Goal: Task Accomplishment & Management: Manage account settings

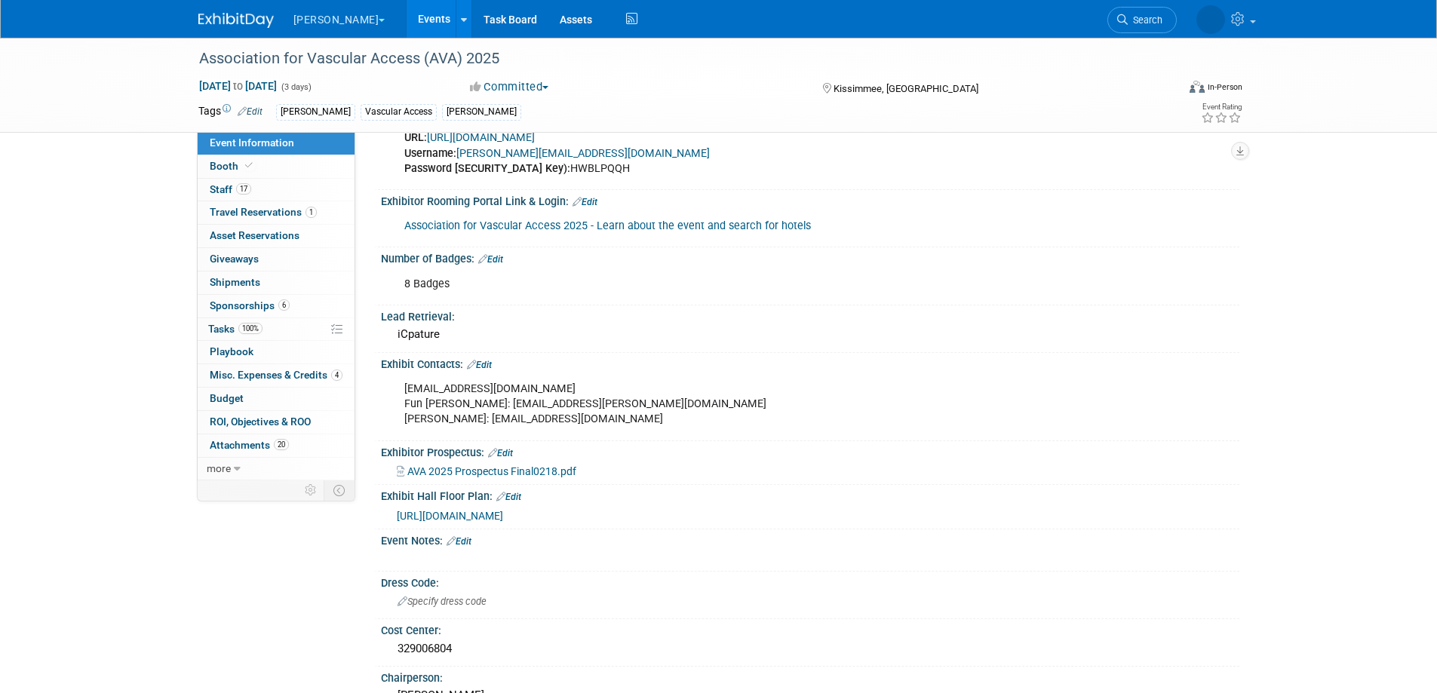
scroll to position [566, 0]
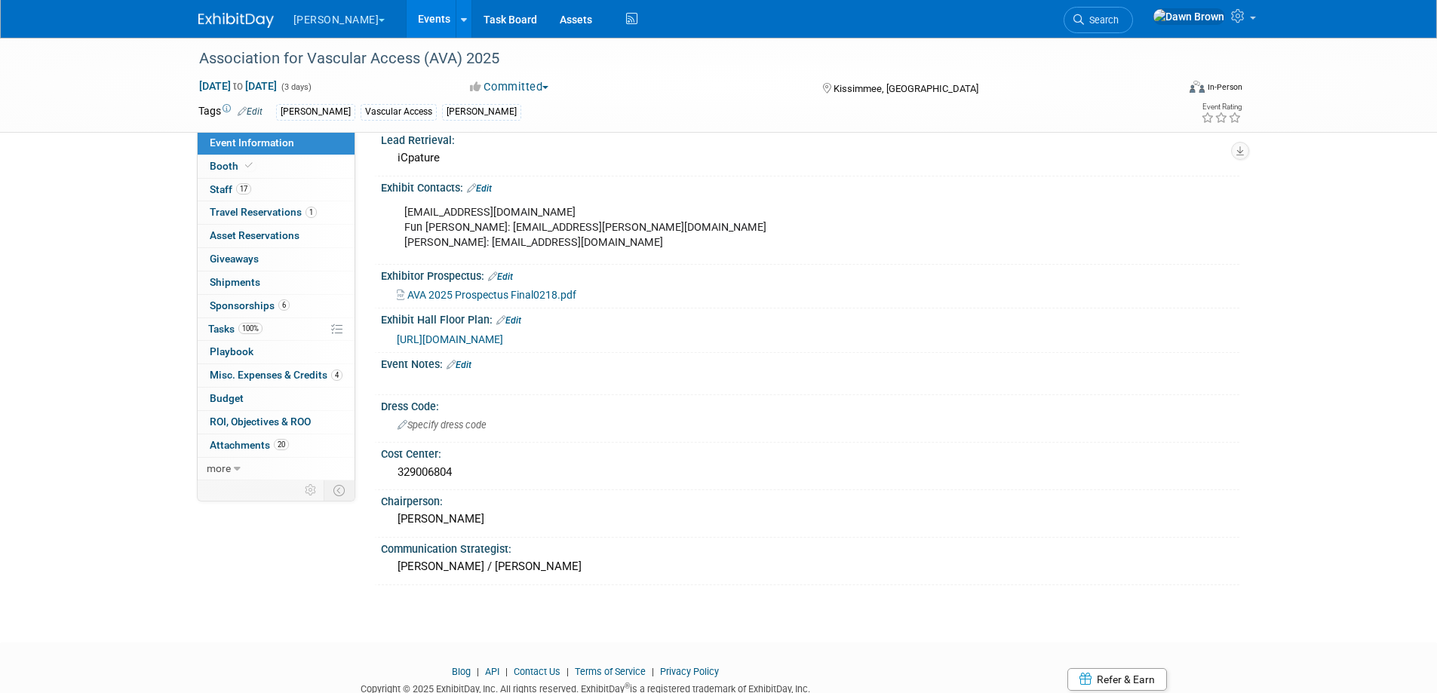
click at [407, 15] on link "Events" at bounding box center [434, 19] width 55 height 38
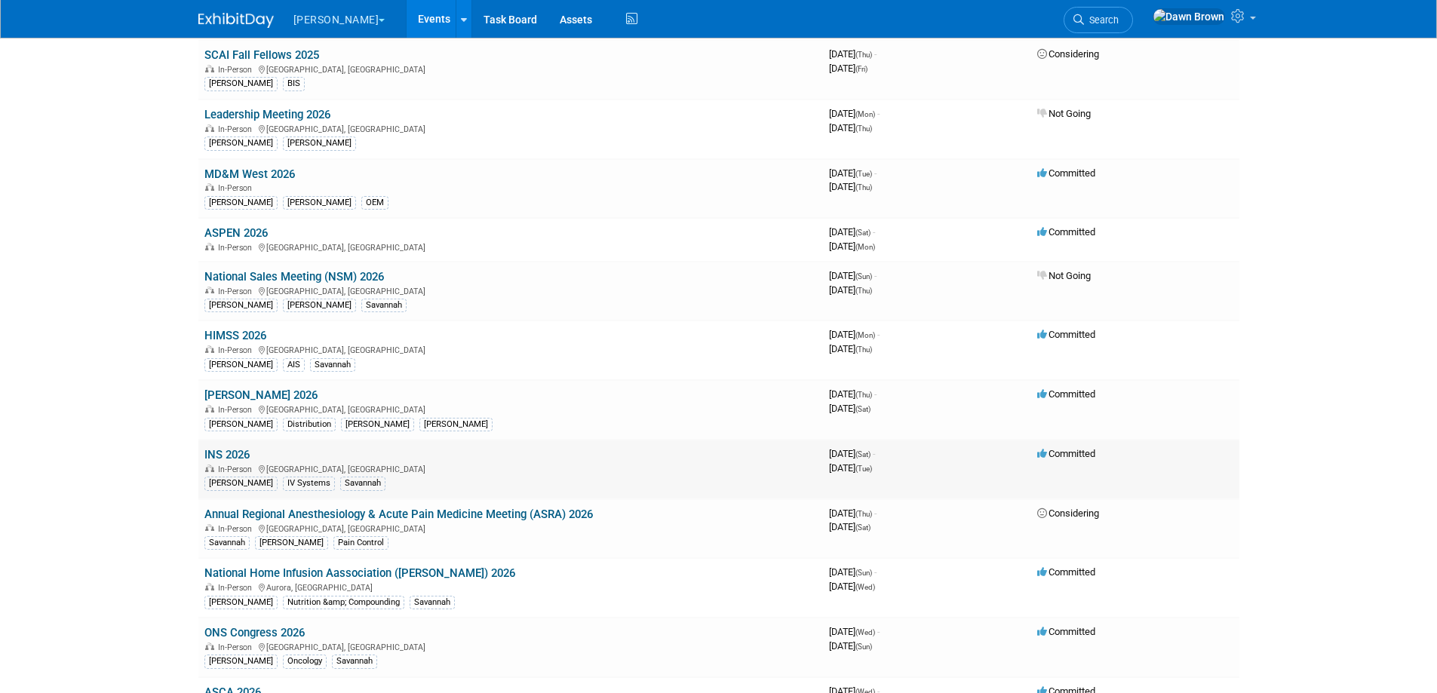
scroll to position [717, 0]
click at [235, 230] on link "ASPEN 2026" at bounding box center [235, 234] width 63 height 14
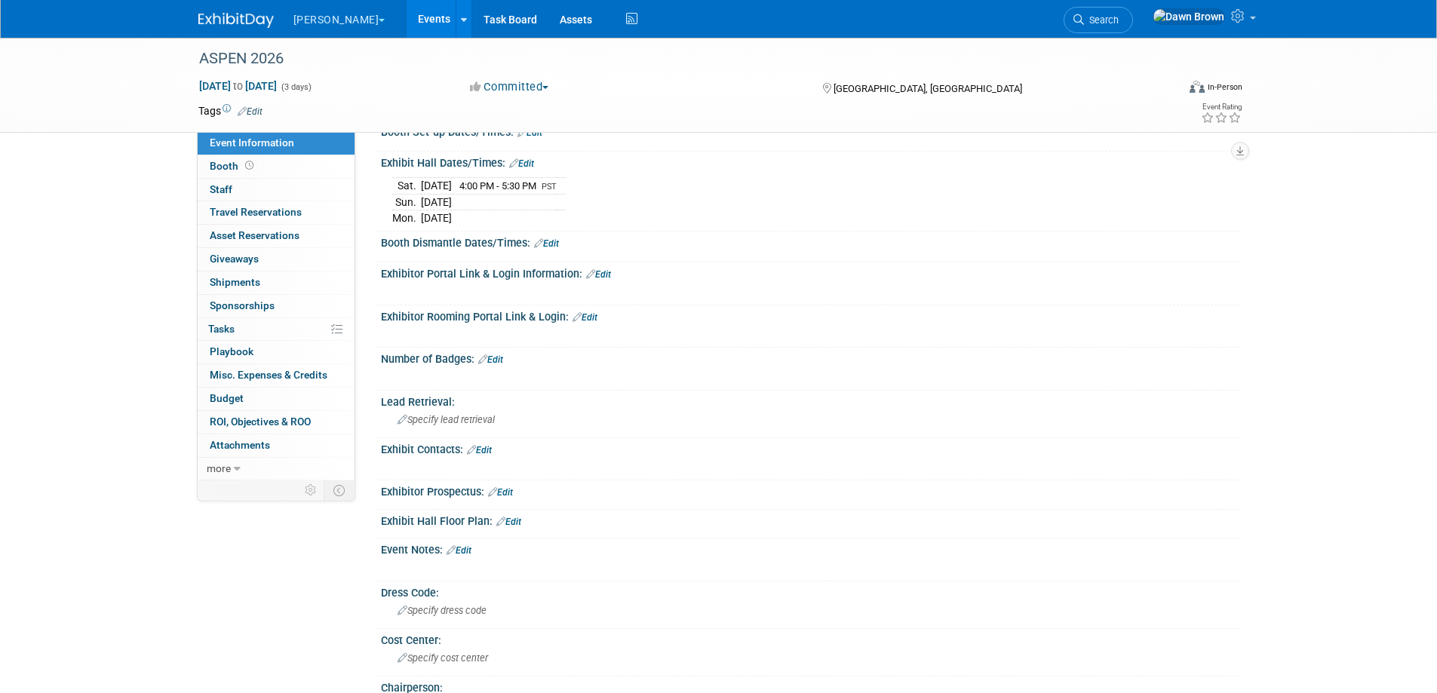
scroll to position [151, 0]
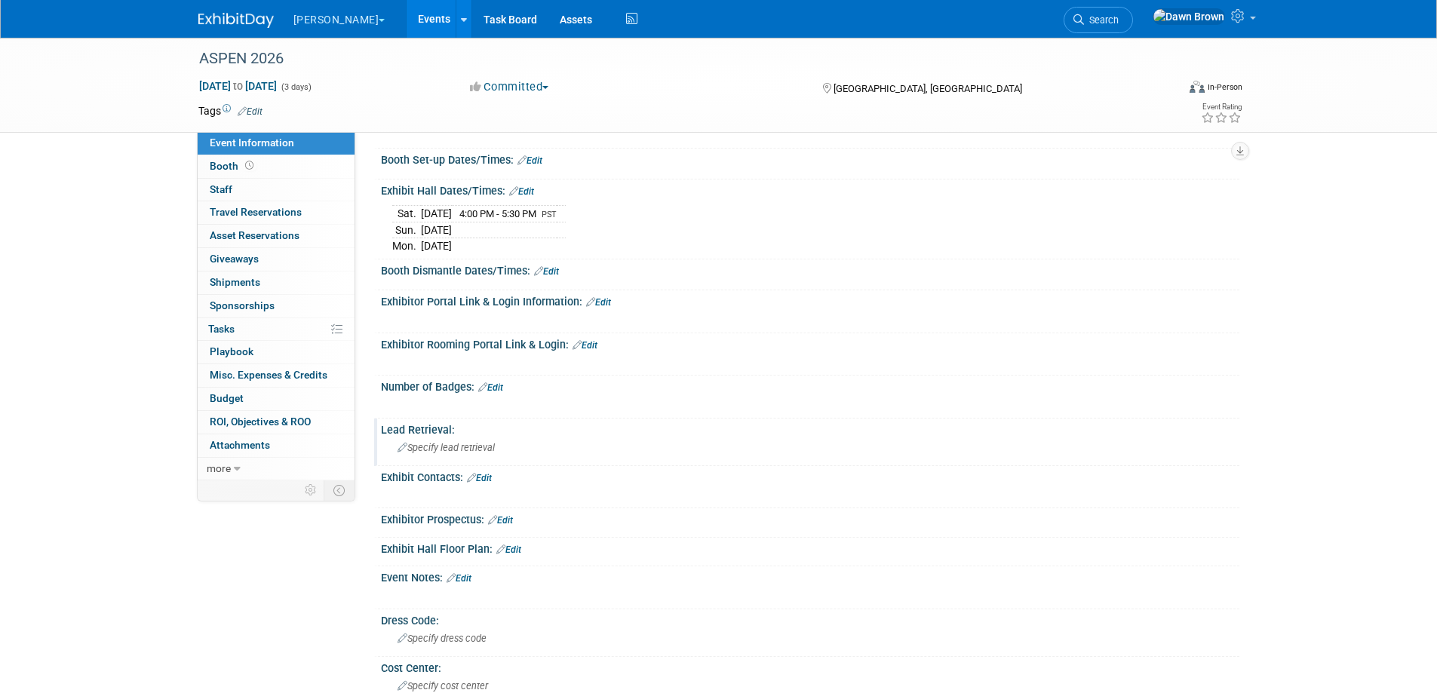
click at [475, 448] on span "Specify lead retrieval" at bounding box center [446, 447] width 97 height 11
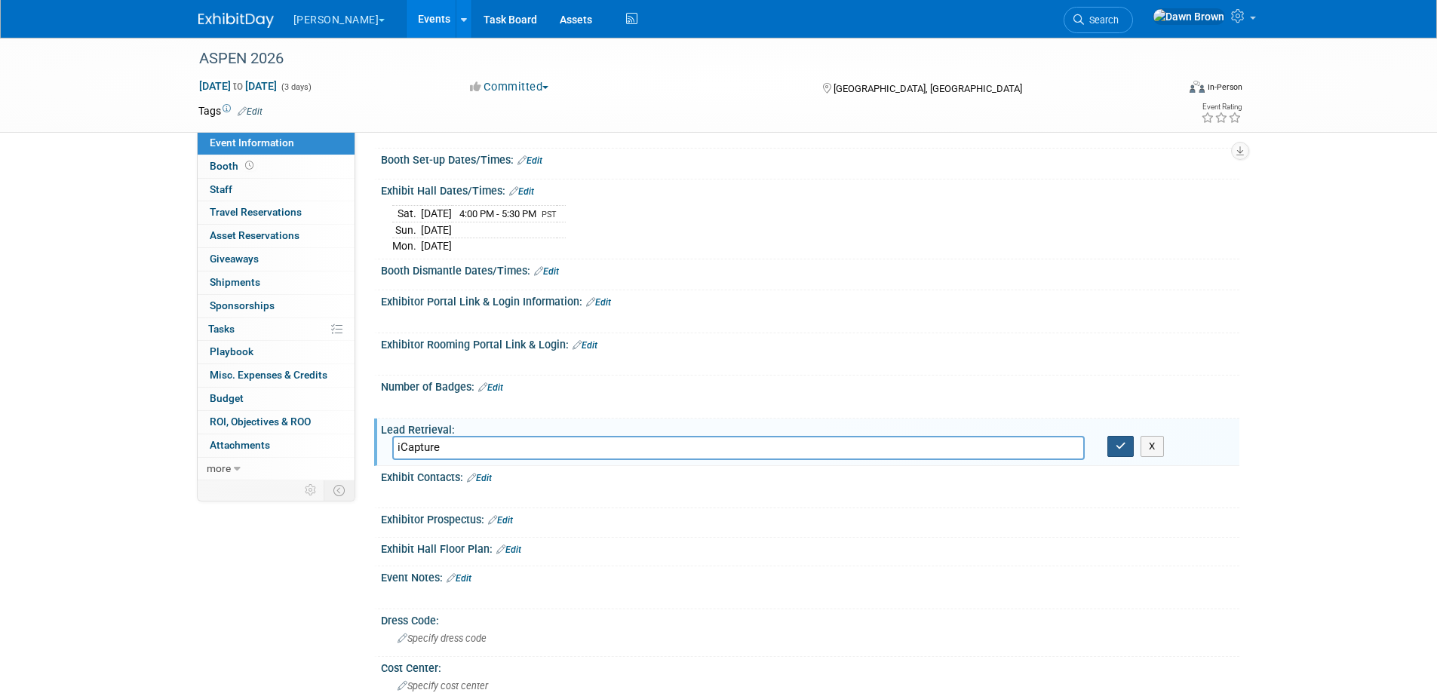
type input "iCapture"
click at [1127, 449] on button "button" at bounding box center [1121, 446] width 27 height 21
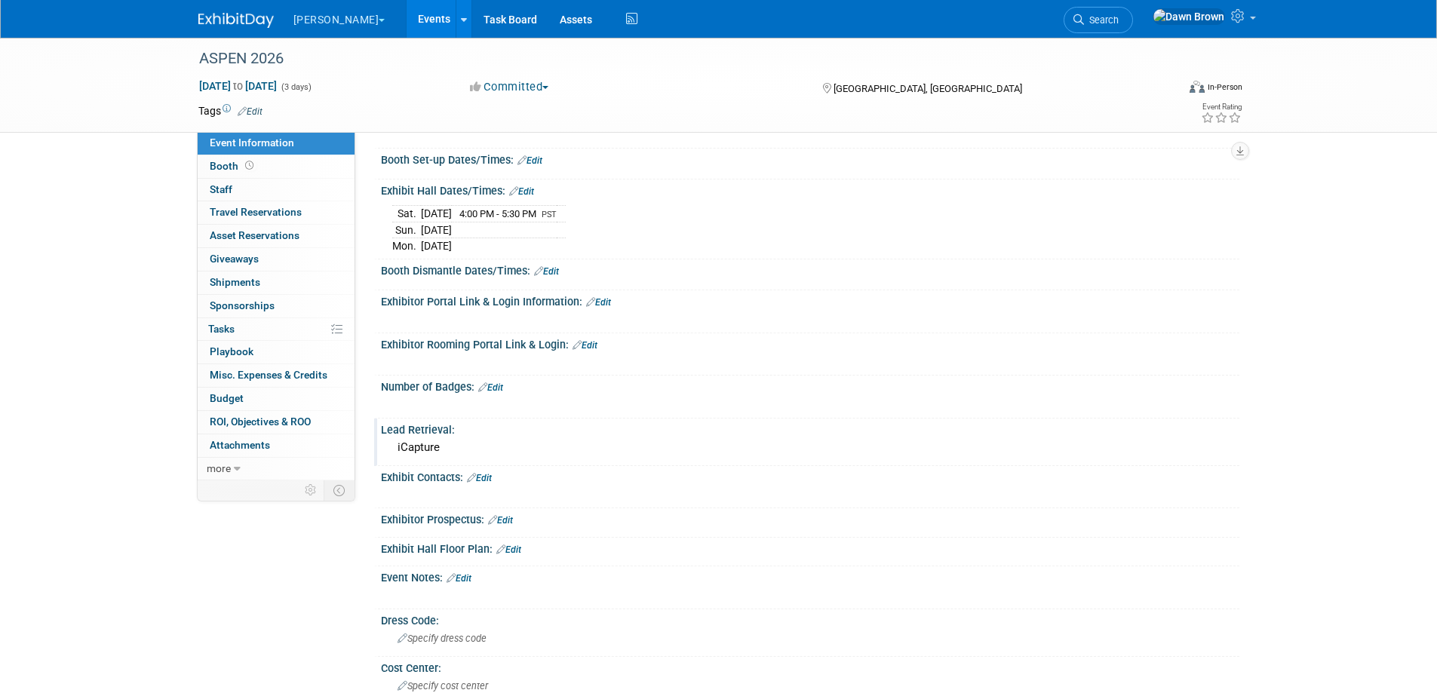
click at [503, 549] on icon at bounding box center [500, 550] width 9 height 10
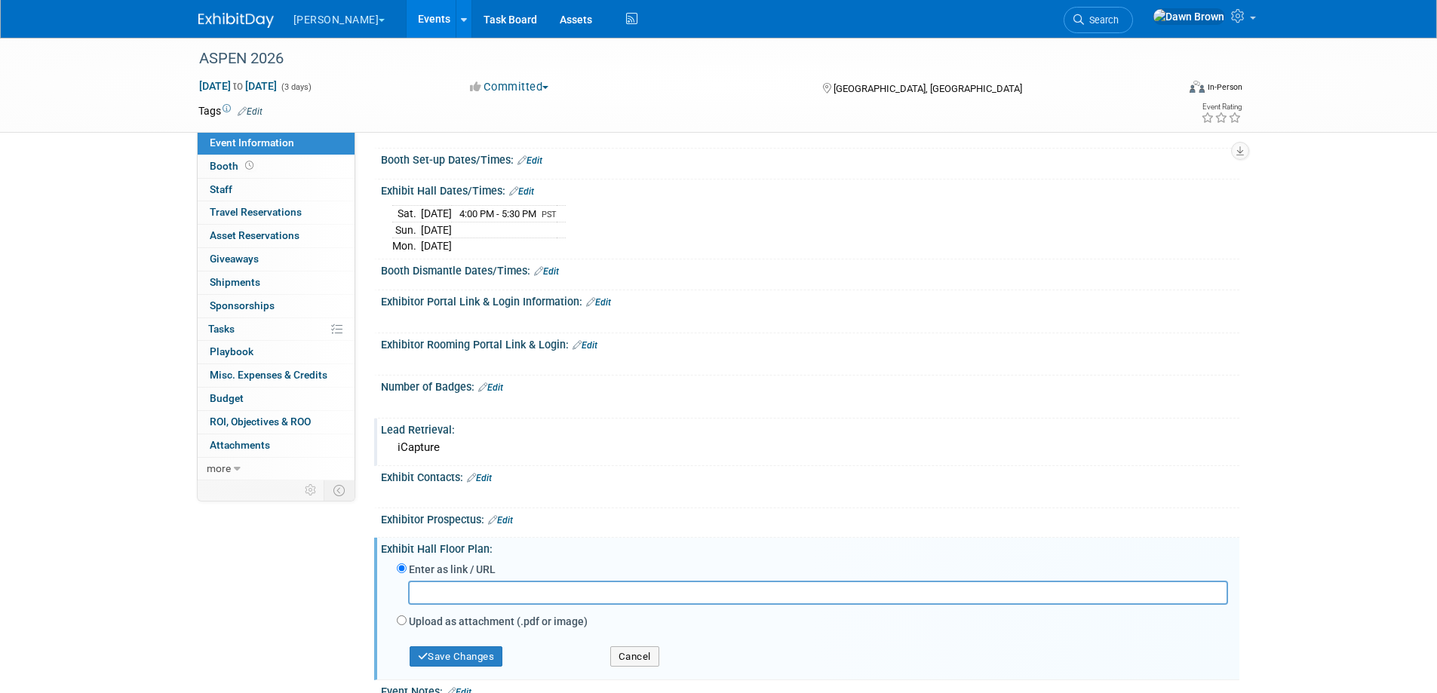
click at [694, 594] on input "text" at bounding box center [818, 592] width 820 height 23
paste input "https://portal.nutritioncare.org/exhibits/exhibit-floorplan/?id=92b9d4ce-a27e-f…"
type input "https://portal.nutritioncare.org/exhibits/exhibit-floorplan/?id=92b9d4ce-a27e-f…"
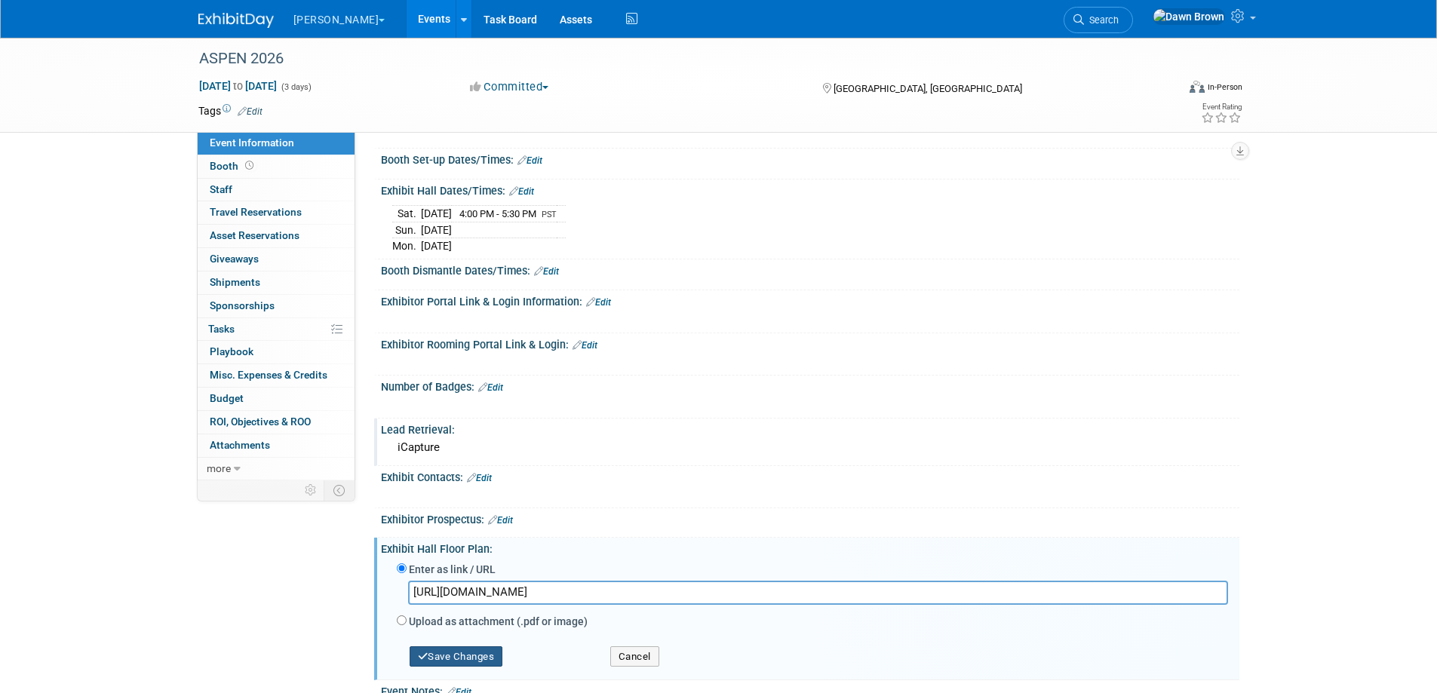
click at [474, 659] on button "Save Changes" at bounding box center [457, 657] width 94 height 21
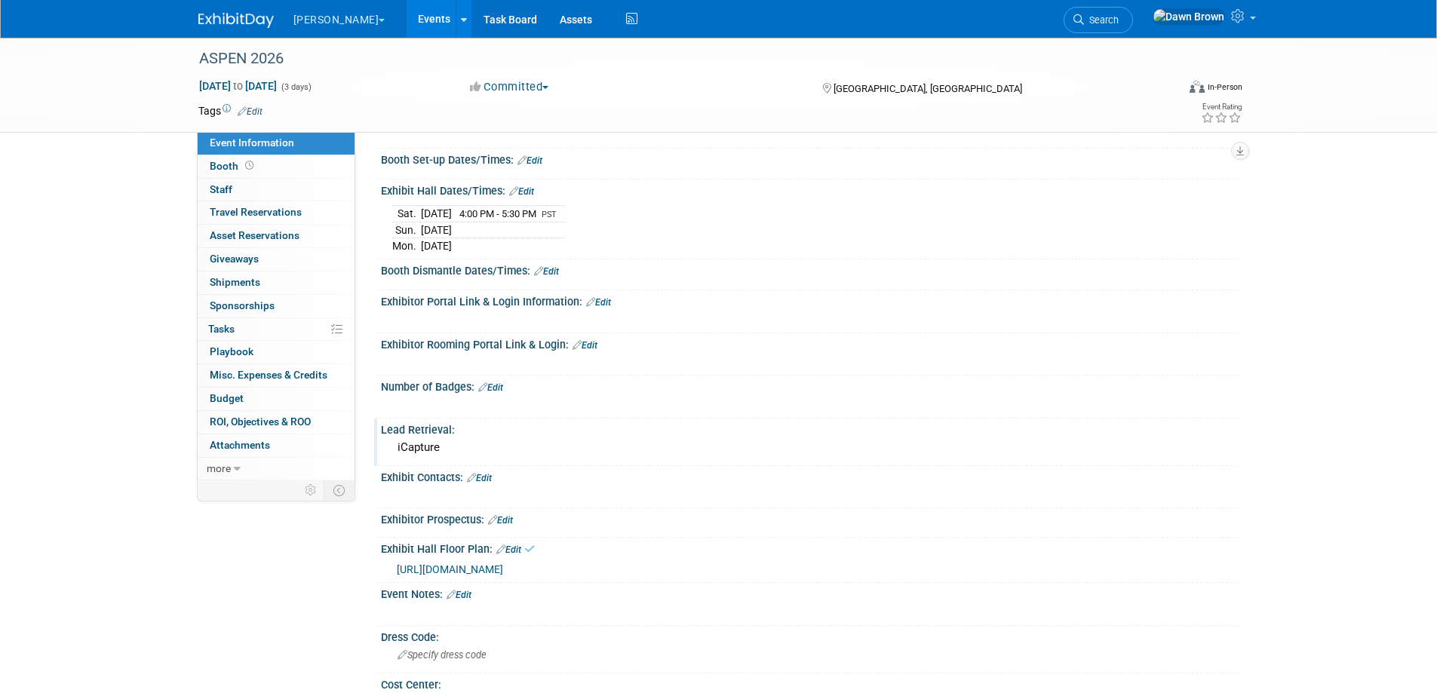
click at [490, 521] on icon at bounding box center [492, 520] width 9 height 10
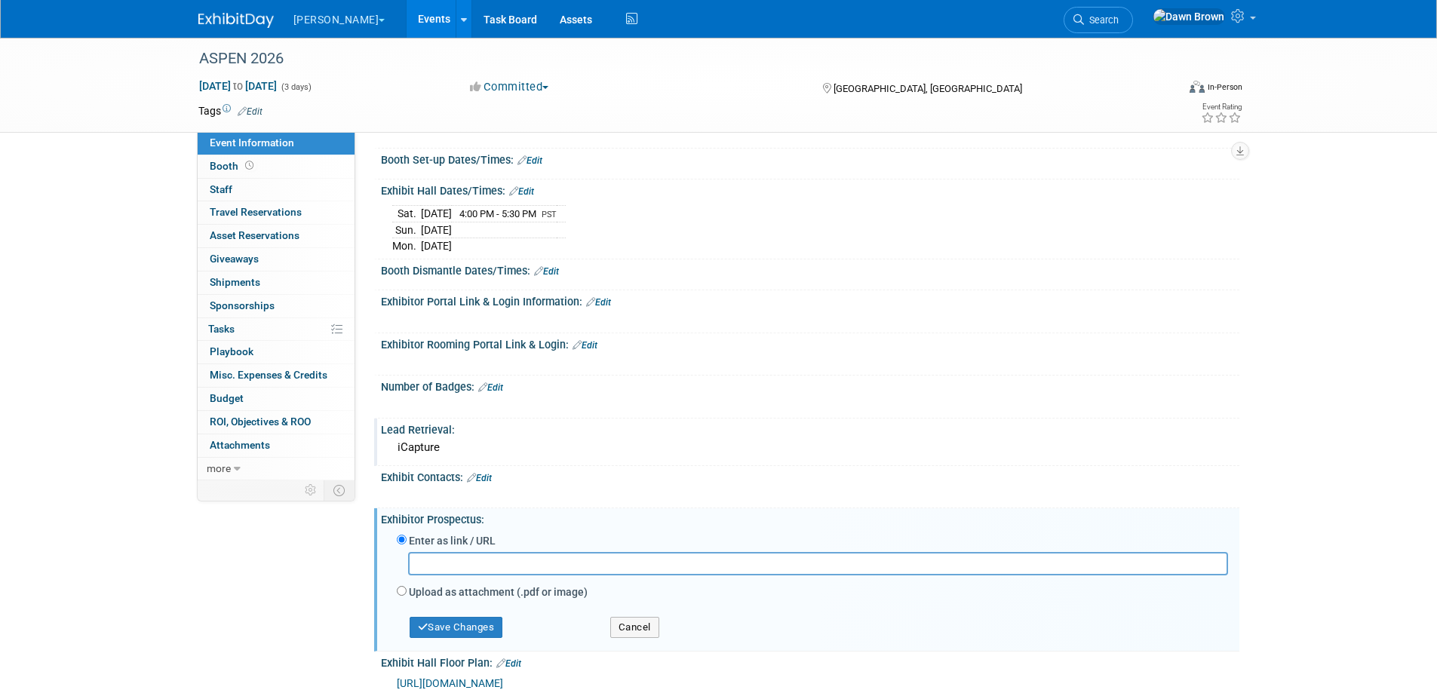
click at [474, 591] on label "Upload as attachment (.pdf or image)" at bounding box center [498, 592] width 179 height 15
click at [407, 591] on input "Upload as attachment (.pdf or image)" at bounding box center [402, 591] width 10 height 10
radio input "true"
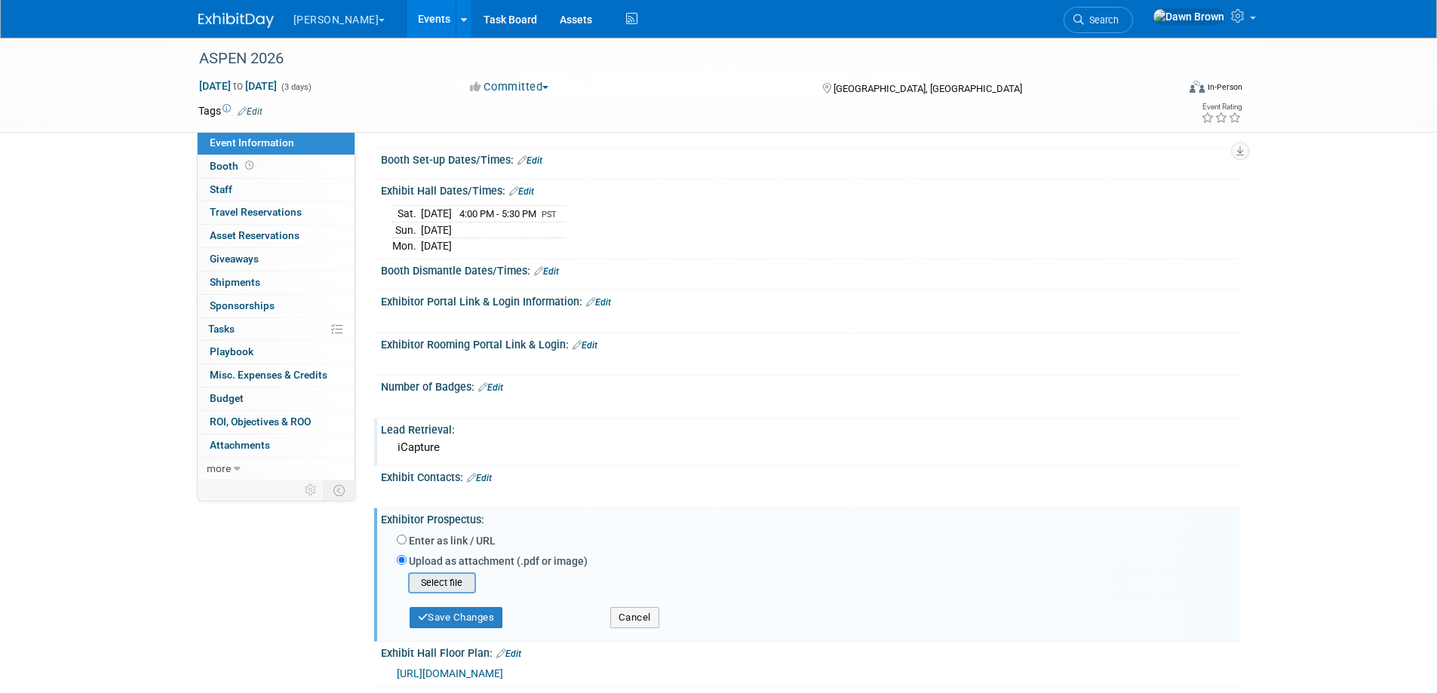
click at [454, 586] on input "file" at bounding box center [385, 583] width 180 height 18
click at [472, 604] on button "Save Changes" at bounding box center [457, 612] width 94 height 21
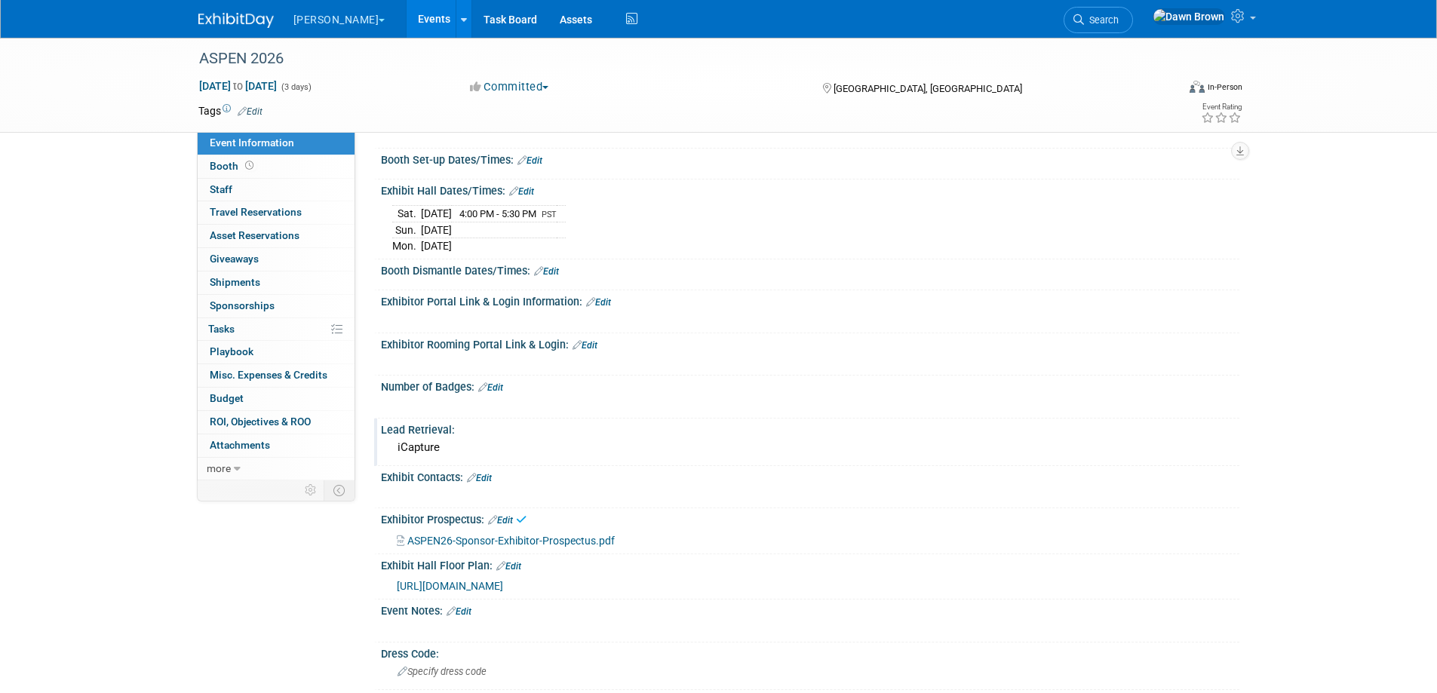
click at [474, 478] on icon at bounding box center [471, 478] width 9 height 10
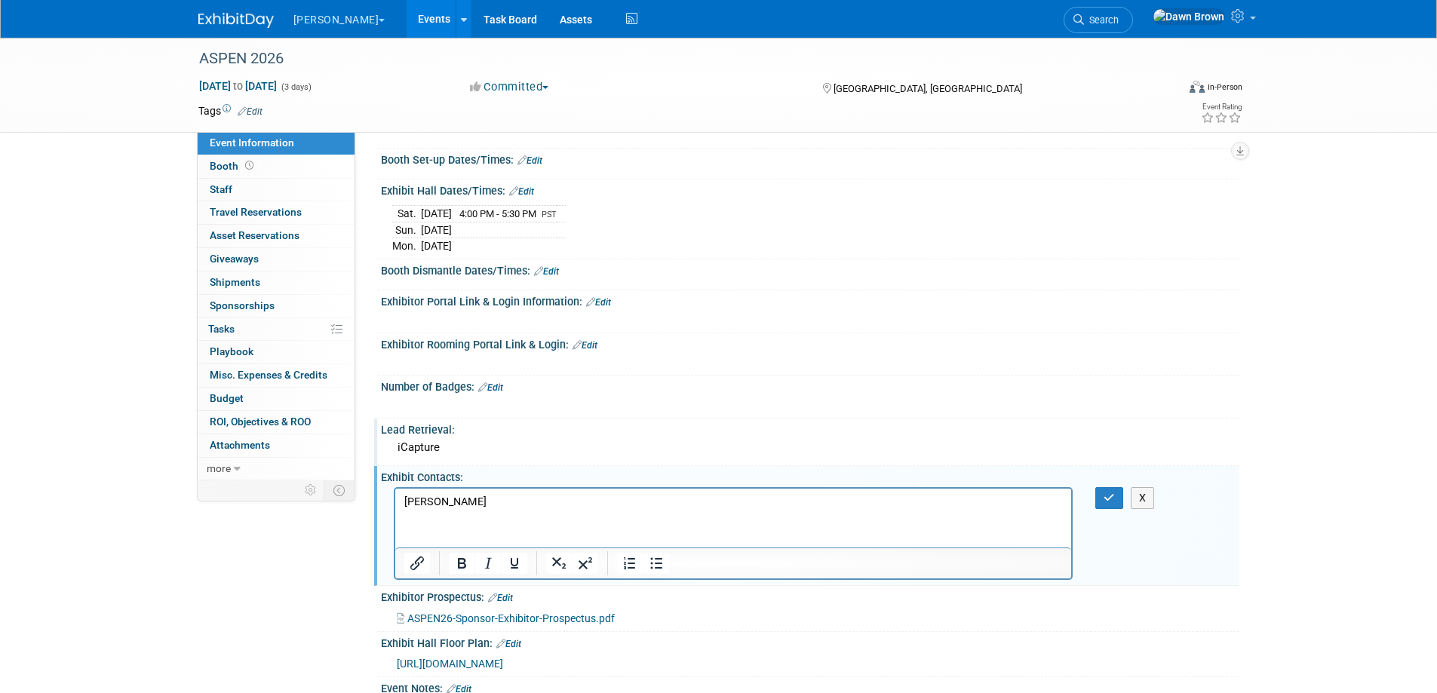
click at [461, 502] on p "Valerie" at bounding box center [733, 502] width 659 height 15
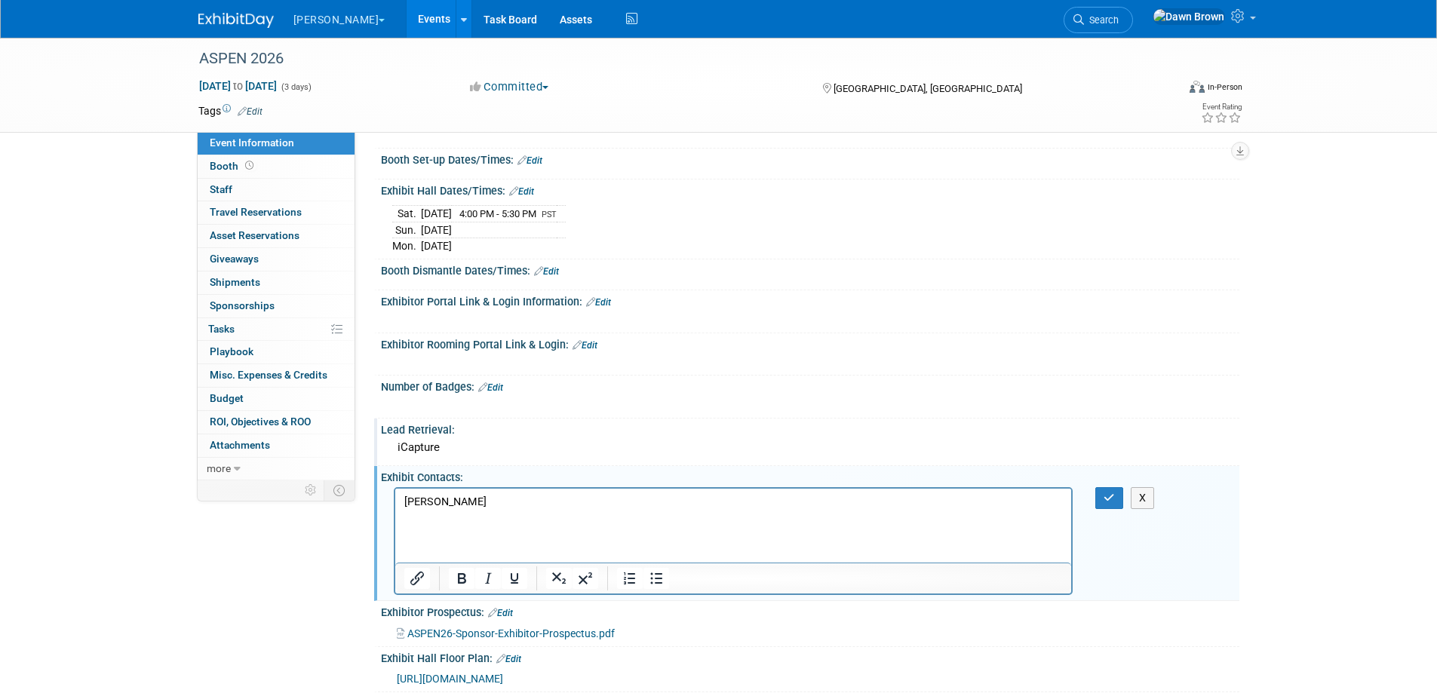
click at [549, 496] on p "Valerie Mickiewicz" at bounding box center [733, 502] width 659 height 15
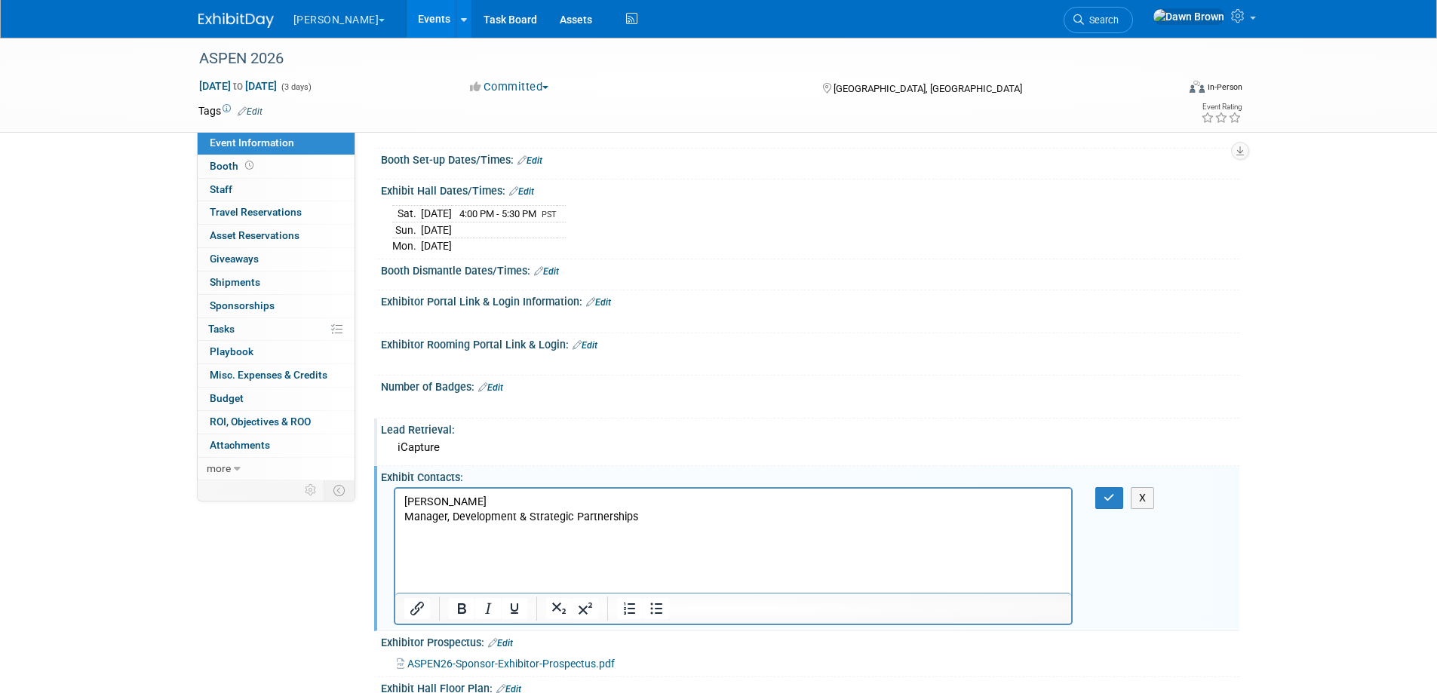
click at [485, 547] on p "Rich Text Area. Press ALT-0 for help." at bounding box center [733, 547] width 659 height 15
click at [425, 533] on p "Rich Text Area. Press ALT-0 for help." at bounding box center [733, 532] width 659 height 15
drag, startPoint x: 498, startPoint y: 531, endPoint x: 390, endPoint y: 534, distance: 107.9
click at [395, 534] on html "Valerie Mickiewicz Manager, Development & Strategic Partnerships Valerie Mickie…" at bounding box center [733, 522] width 677 height 66
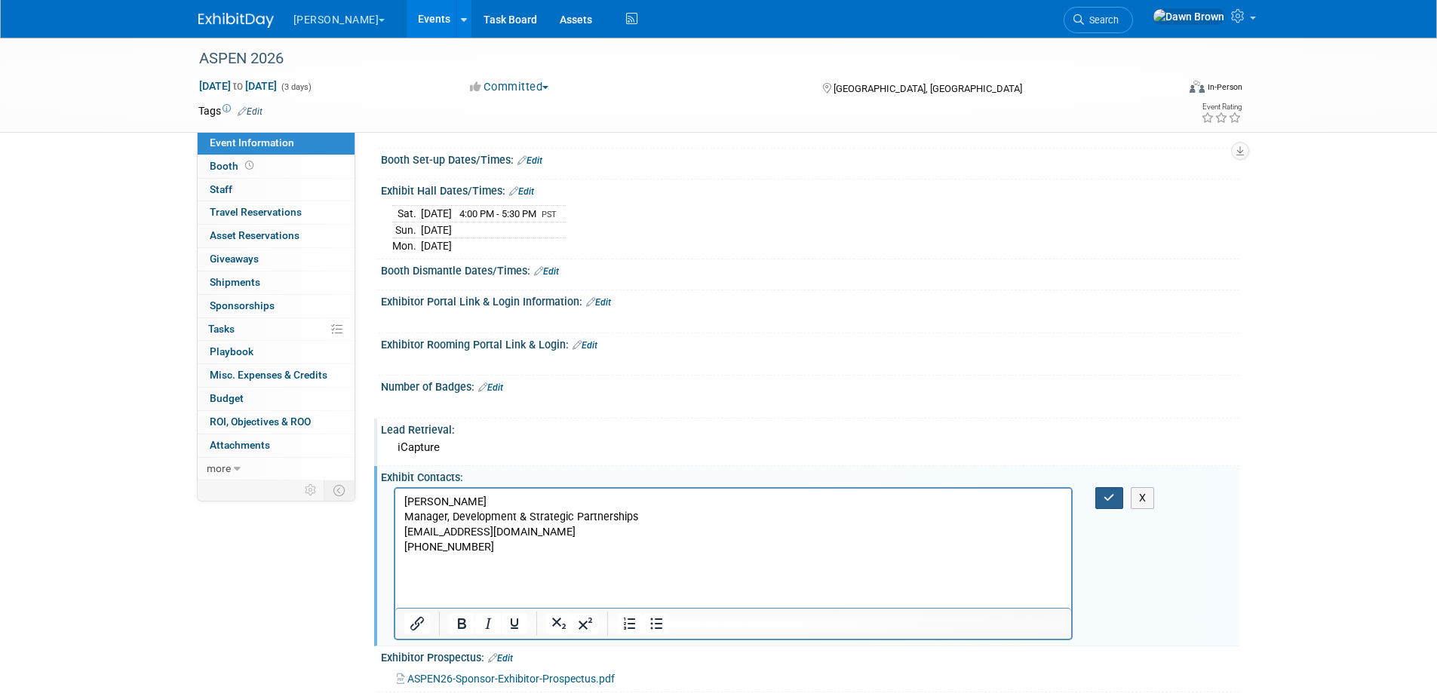
click at [1113, 499] on icon "button" at bounding box center [1109, 498] width 11 height 11
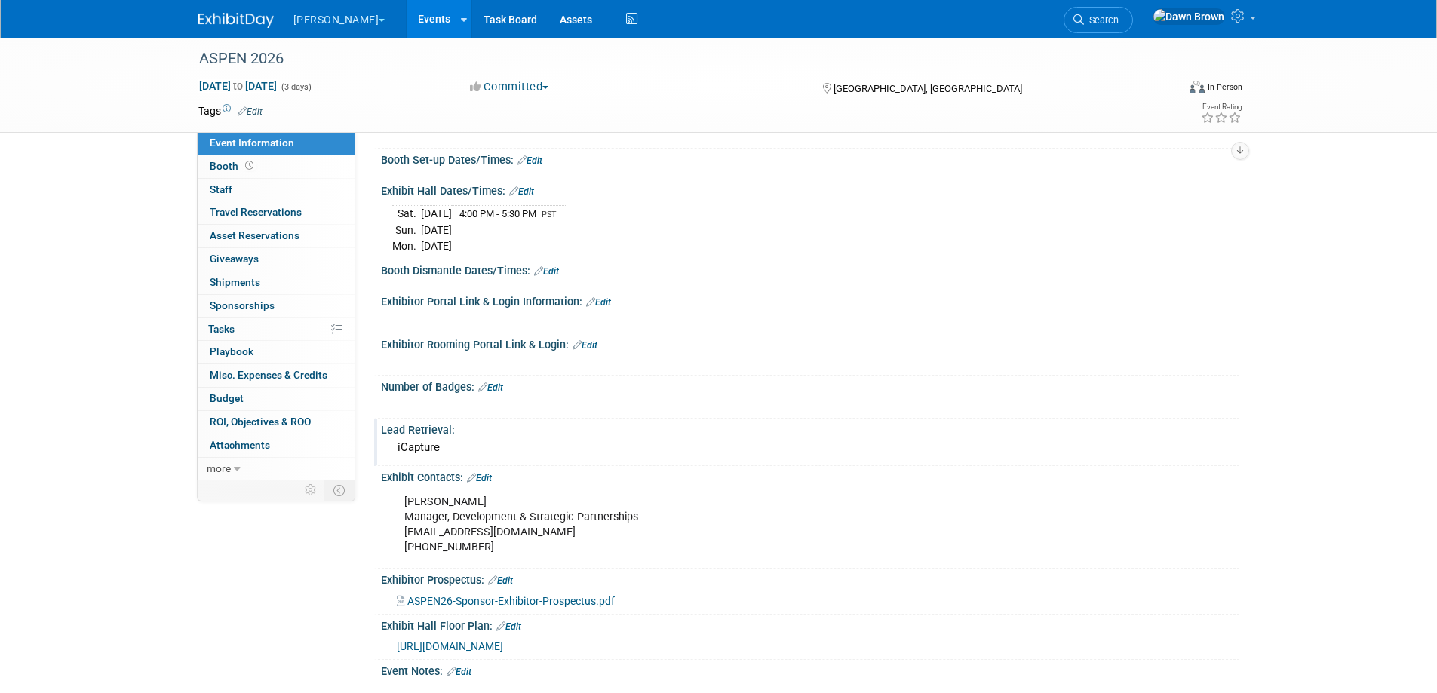
click at [487, 385] on icon at bounding box center [482, 388] width 9 height 10
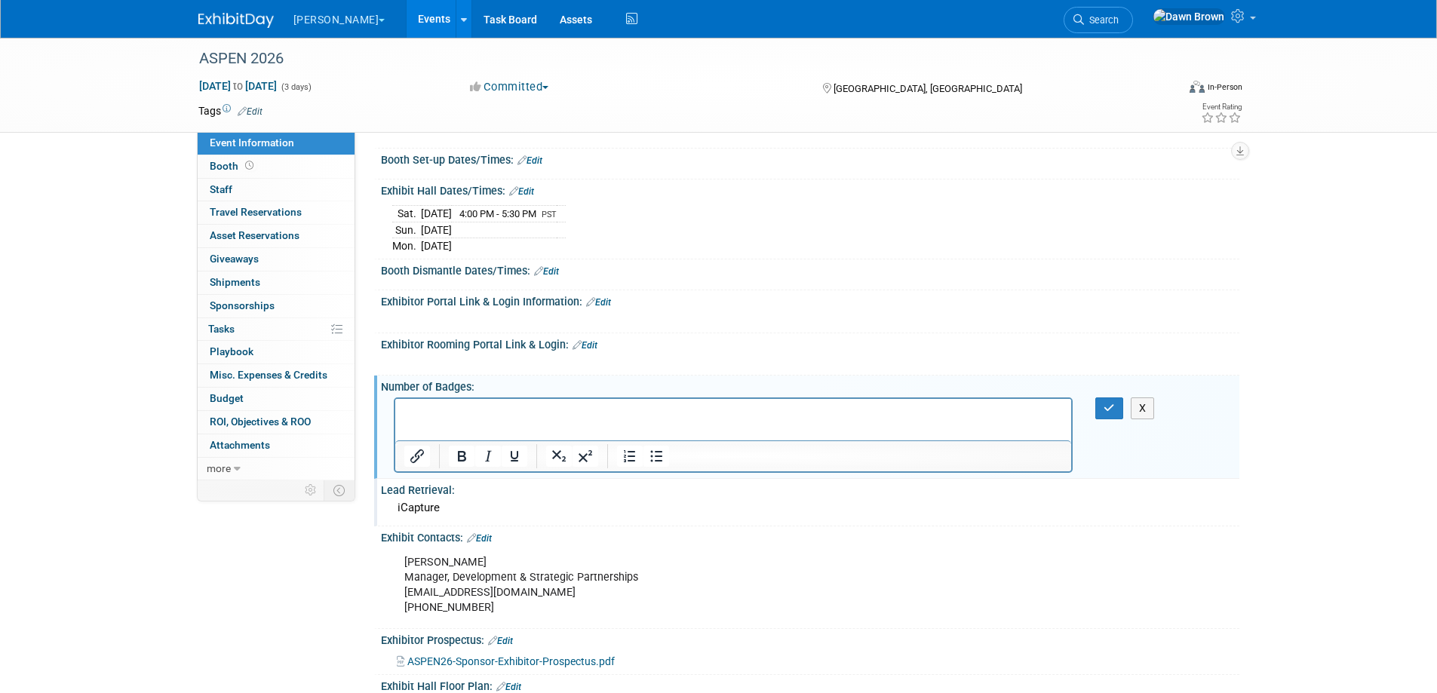
click at [415, 405] on p "Rich Text Area. Press ALT-0 for help." at bounding box center [733, 411] width 659 height 15
click at [1111, 408] on icon "button" at bounding box center [1109, 408] width 11 height 11
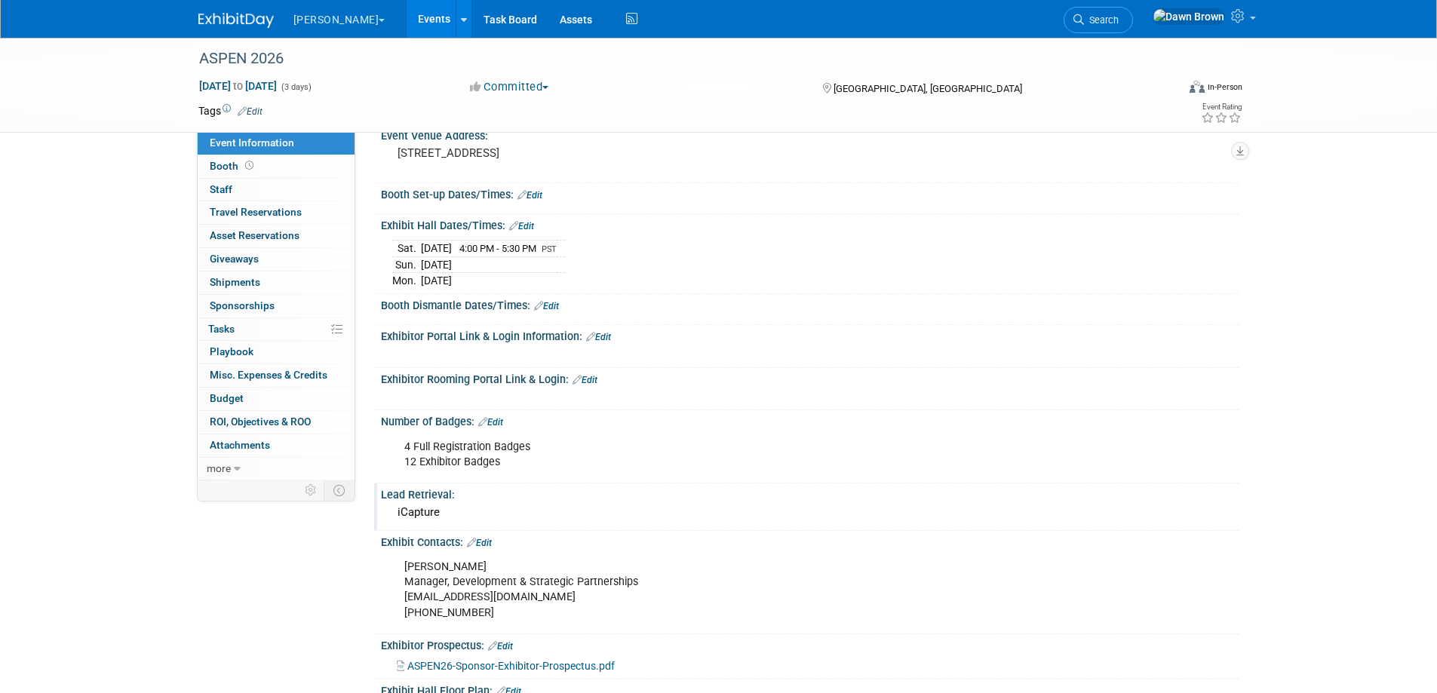
scroll to position [113, 0]
click at [517, 230] on icon at bounding box center [513, 229] width 9 height 10
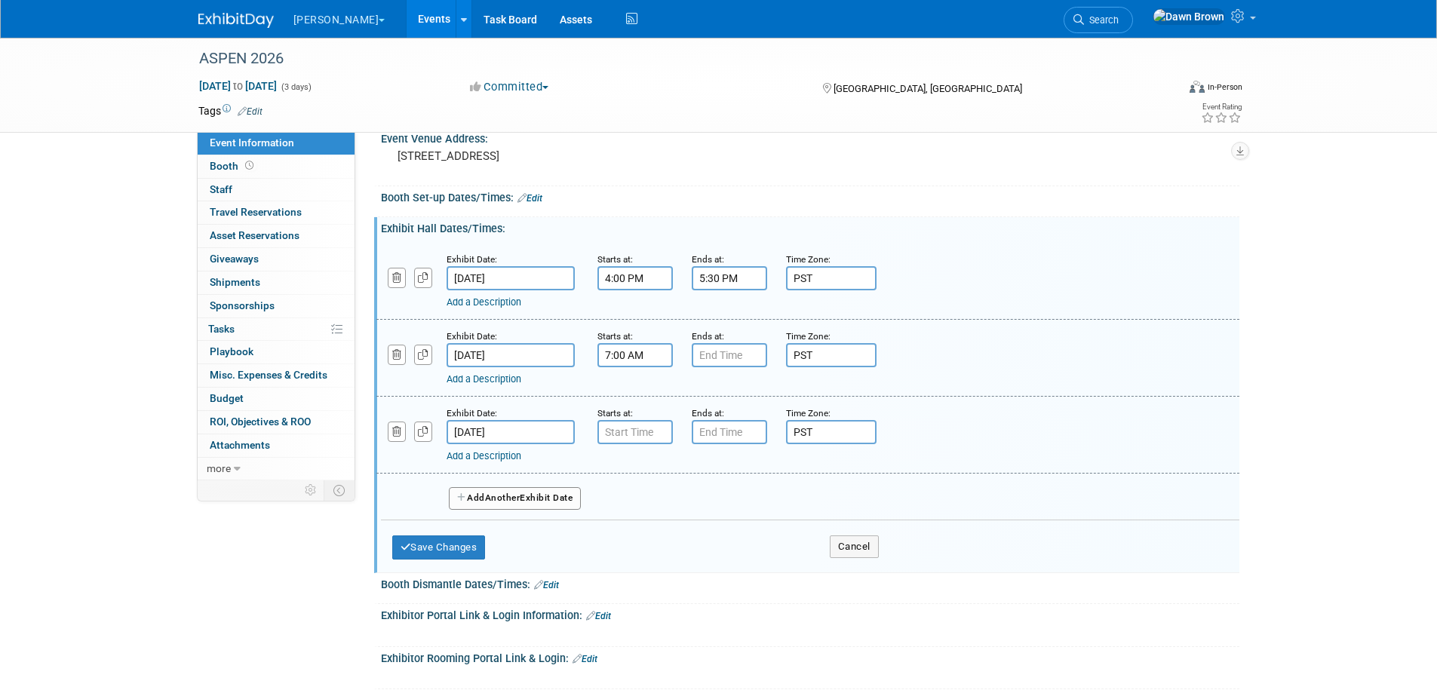
click at [621, 357] on input "7:00 AM" at bounding box center [635, 355] width 75 height 24
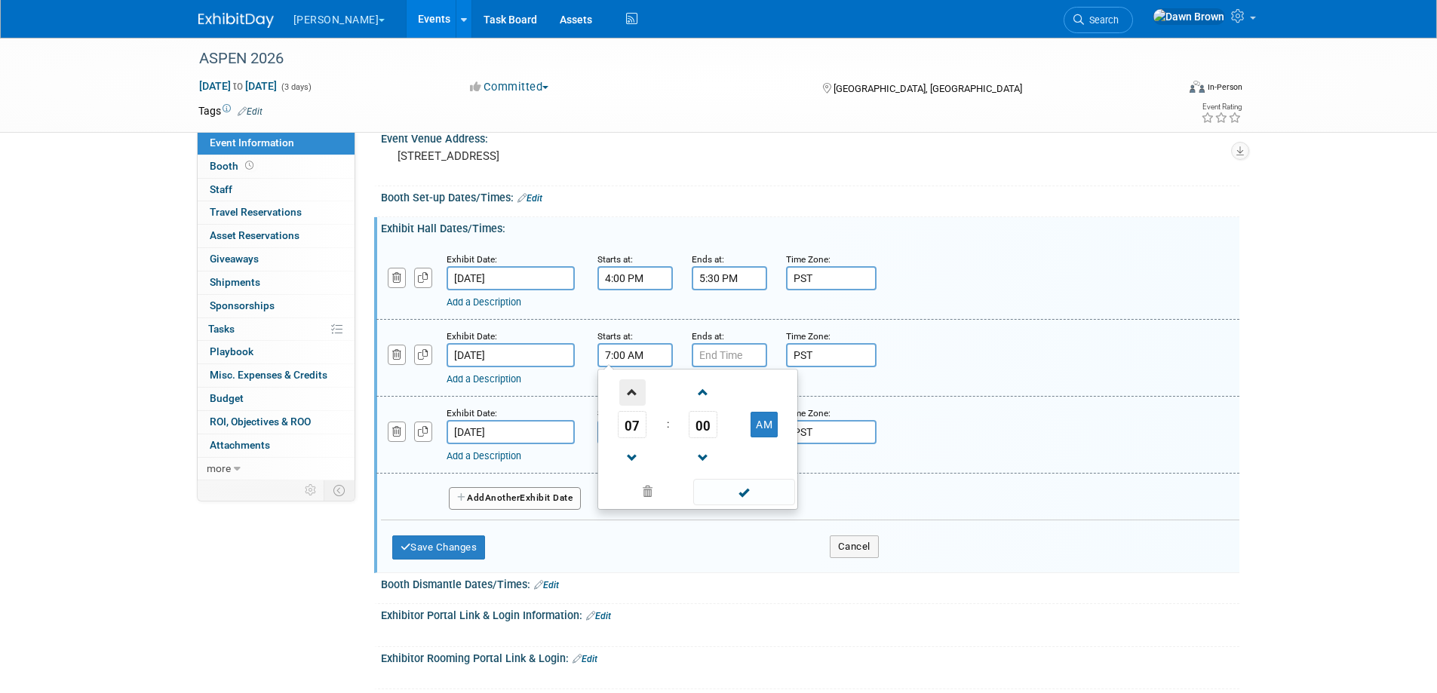
click at [635, 394] on span at bounding box center [632, 393] width 26 height 26
type input "9:00 AM"
click at [752, 492] on span at bounding box center [744, 492] width 102 height 26
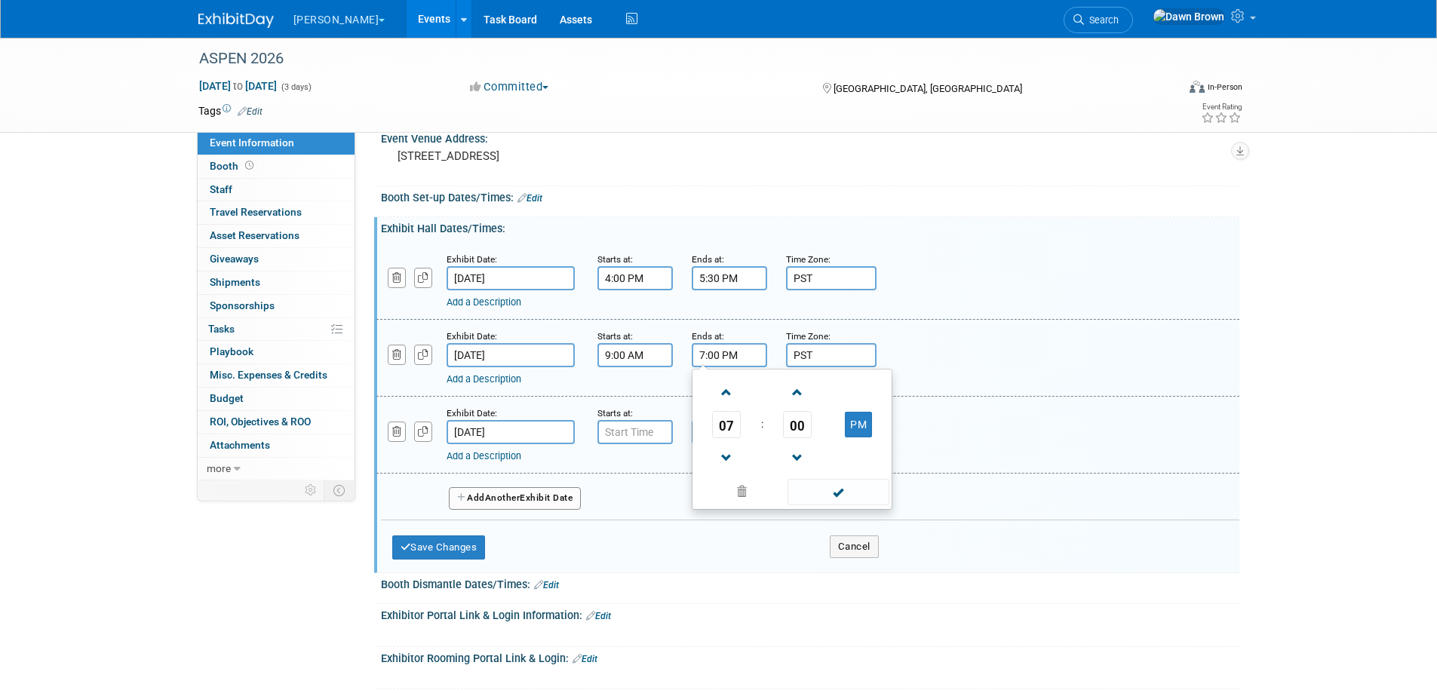
click at [724, 352] on input "7:00 PM" at bounding box center [729, 355] width 75 height 24
click at [730, 423] on span "07" at bounding box center [726, 424] width 29 height 27
click at [813, 395] on td "02" at bounding box center [816, 393] width 48 height 41
type input "2:00 PM"
click at [842, 494] on span at bounding box center [839, 492] width 102 height 26
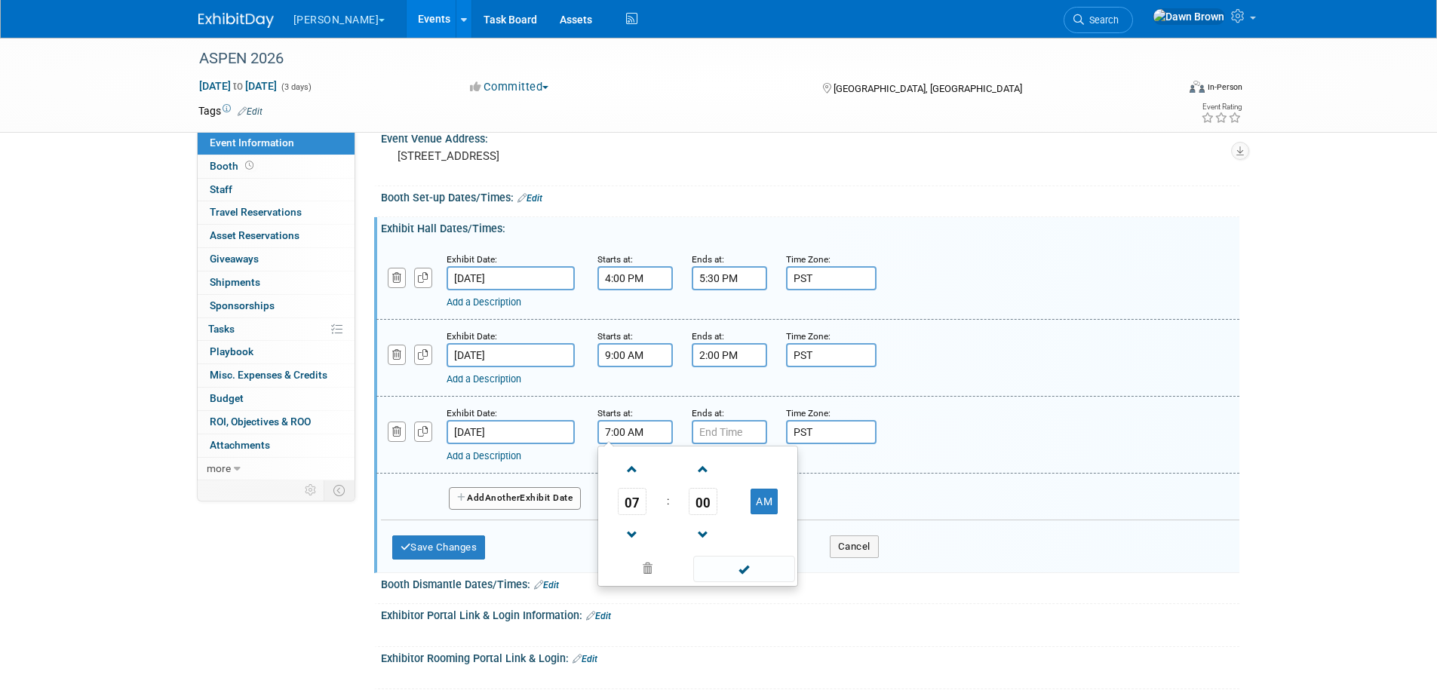
click at [626, 428] on input "7:00 AM" at bounding box center [635, 432] width 75 height 24
click at [635, 473] on span at bounding box center [632, 469] width 26 height 26
type input "9:00 AM"
click at [754, 565] on span at bounding box center [744, 569] width 102 height 26
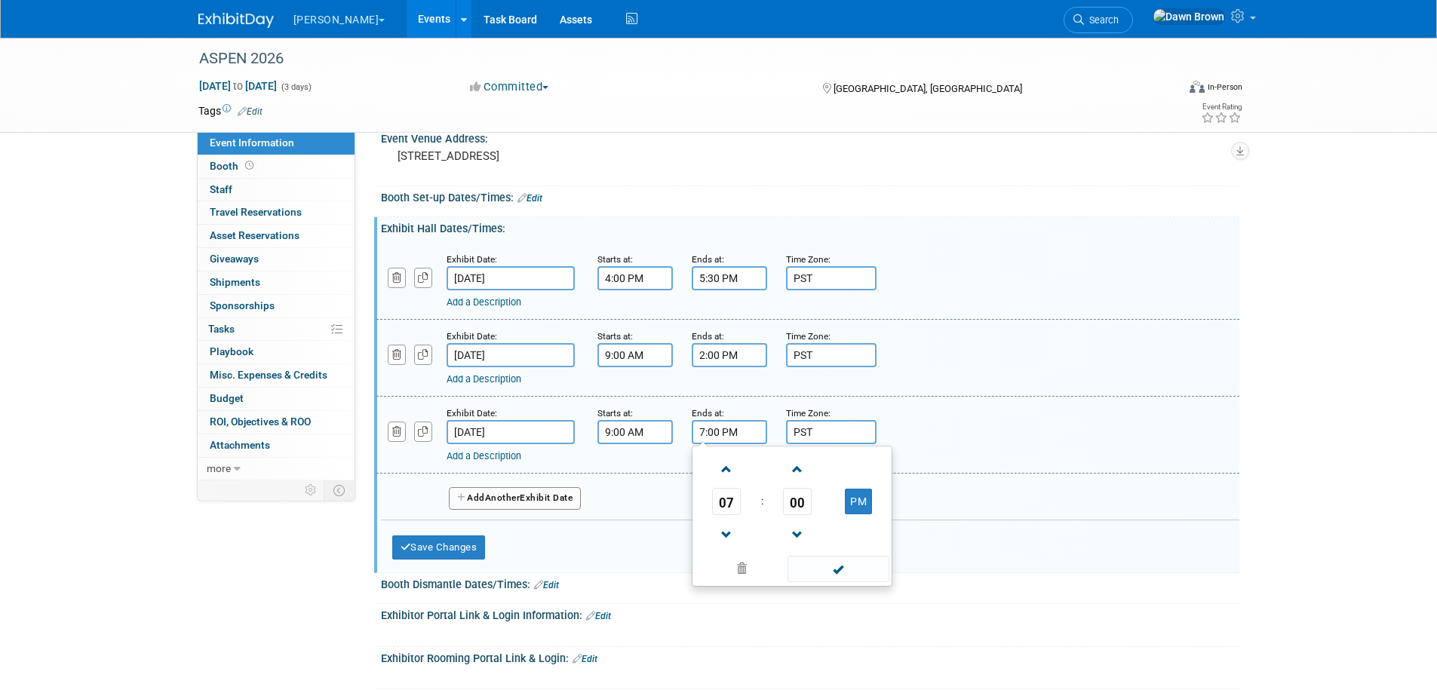
click at [719, 438] on input "7:00 PM" at bounding box center [729, 432] width 75 height 24
click at [727, 532] on span at bounding box center [727, 535] width 26 height 26
click at [727, 533] on span at bounding box center [727, 535] width 26 height 26
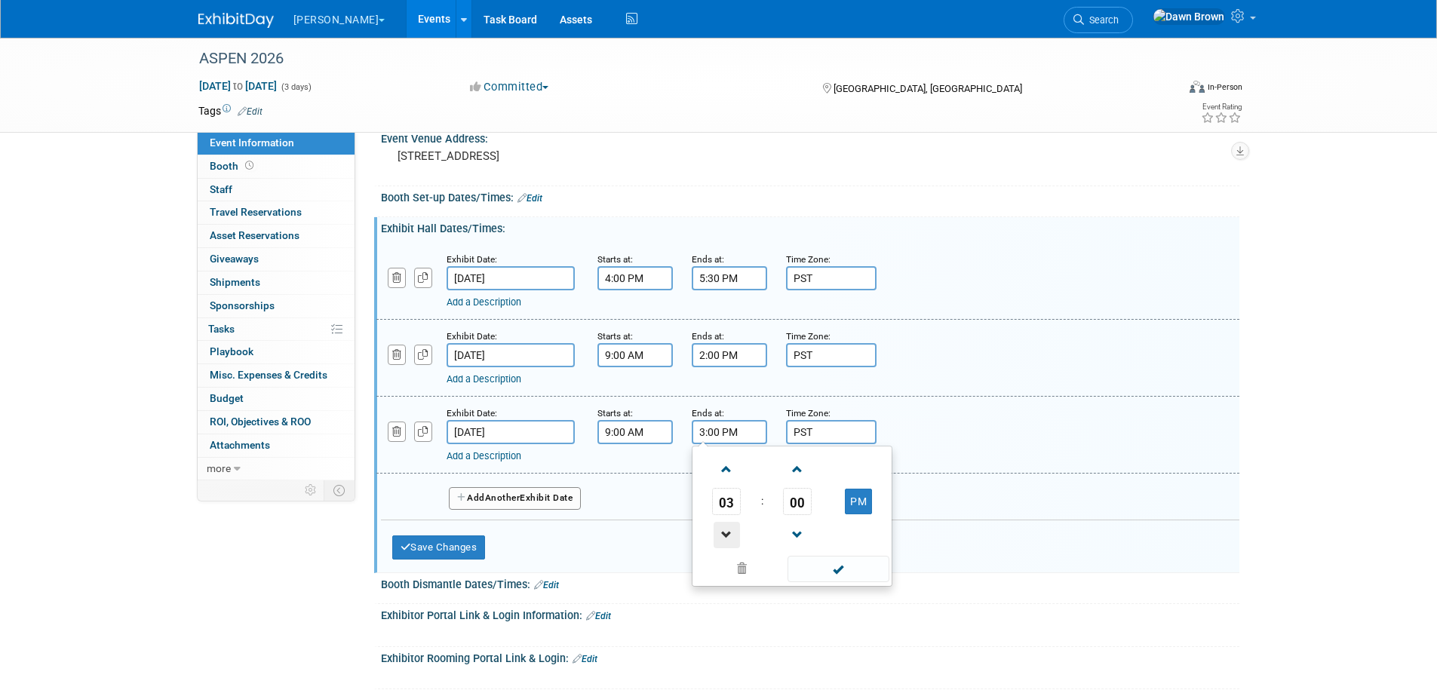
click at [727, 533] on span at bounding box center [727, 535] width 26 height 26
type input "2:00 PM"
click at [833, 566] on span at bounding box center [839, 569] width 102 height 26
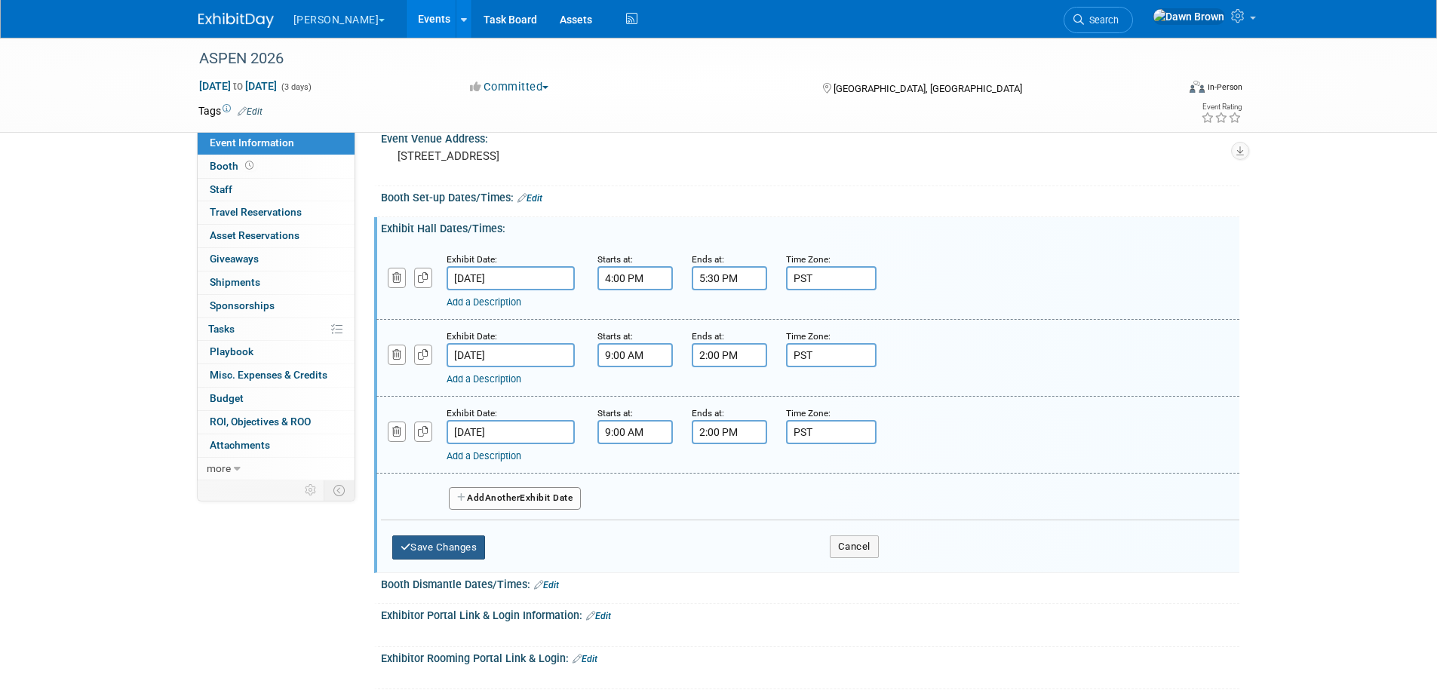
click at [456, 543] on button "Save Changes" at bounding box center [439, 548] width 94 height 24
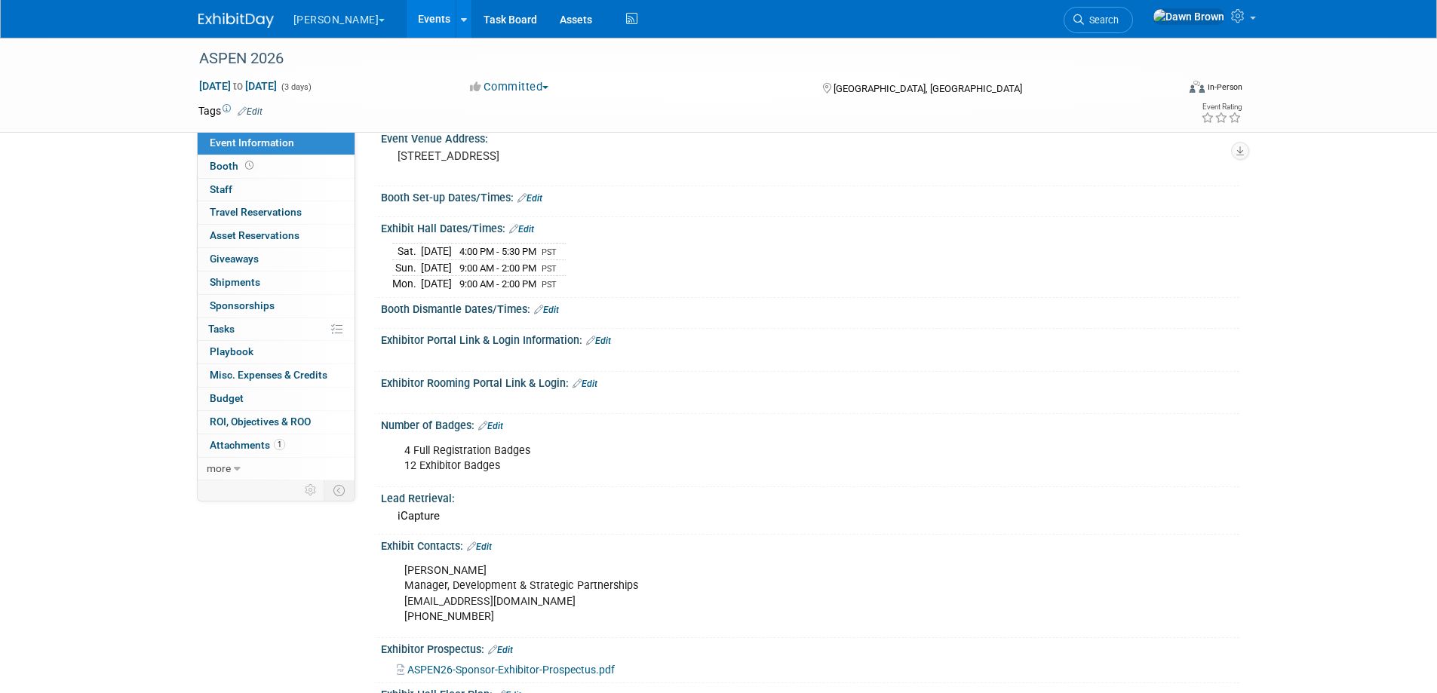
click at [513, 226] on icon at bounding box center [513, 229] width 9 height 10
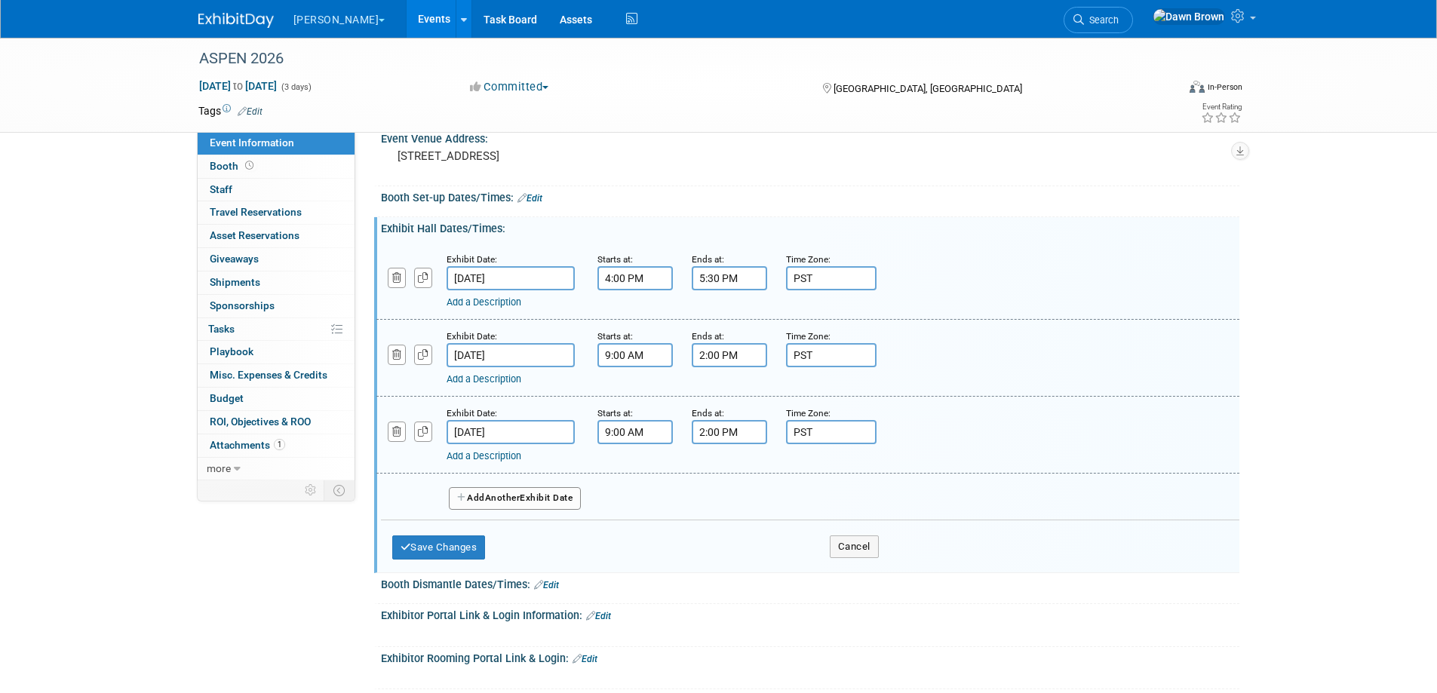
click at [503, 303] on link "Add a Description" at bounding box center [484, 302] width 75 height 11
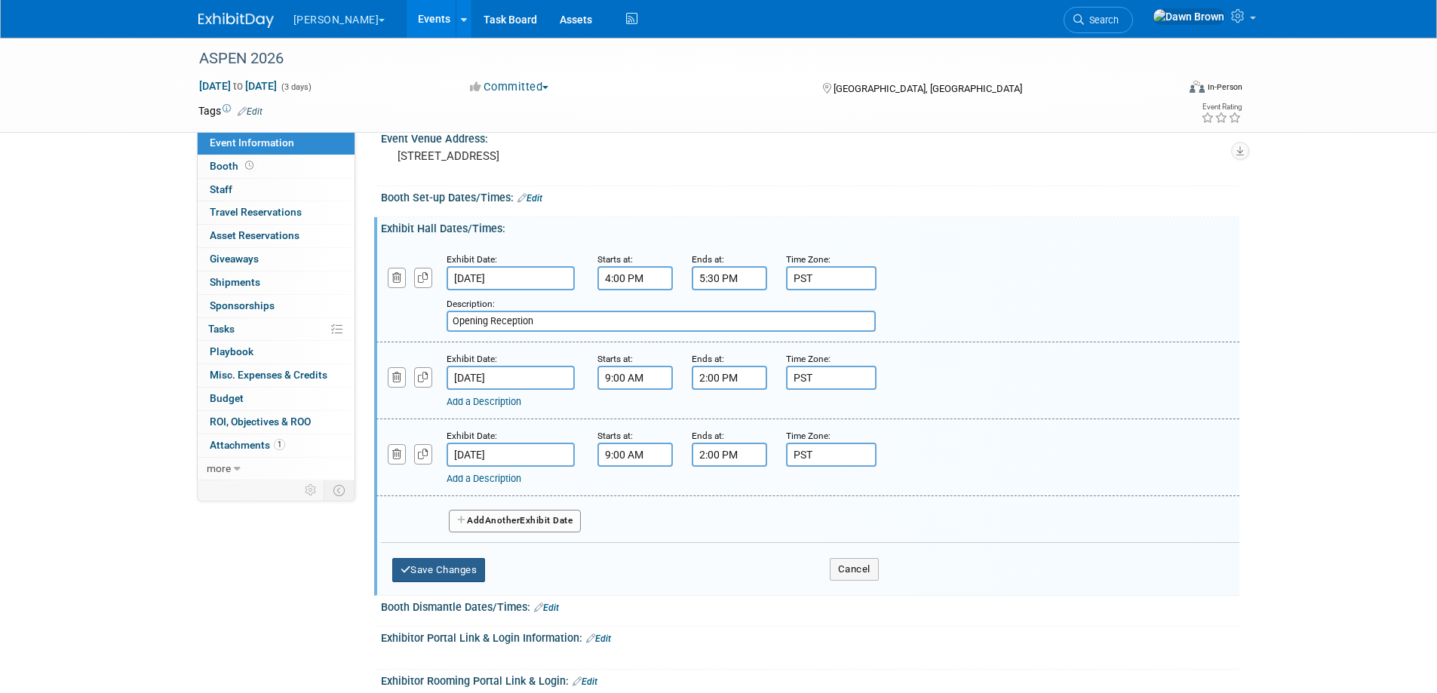
type input "Opening Reception"
click at [472, 571] on button "Save Changes" at bounding box center [439, 570] width 94 height 24
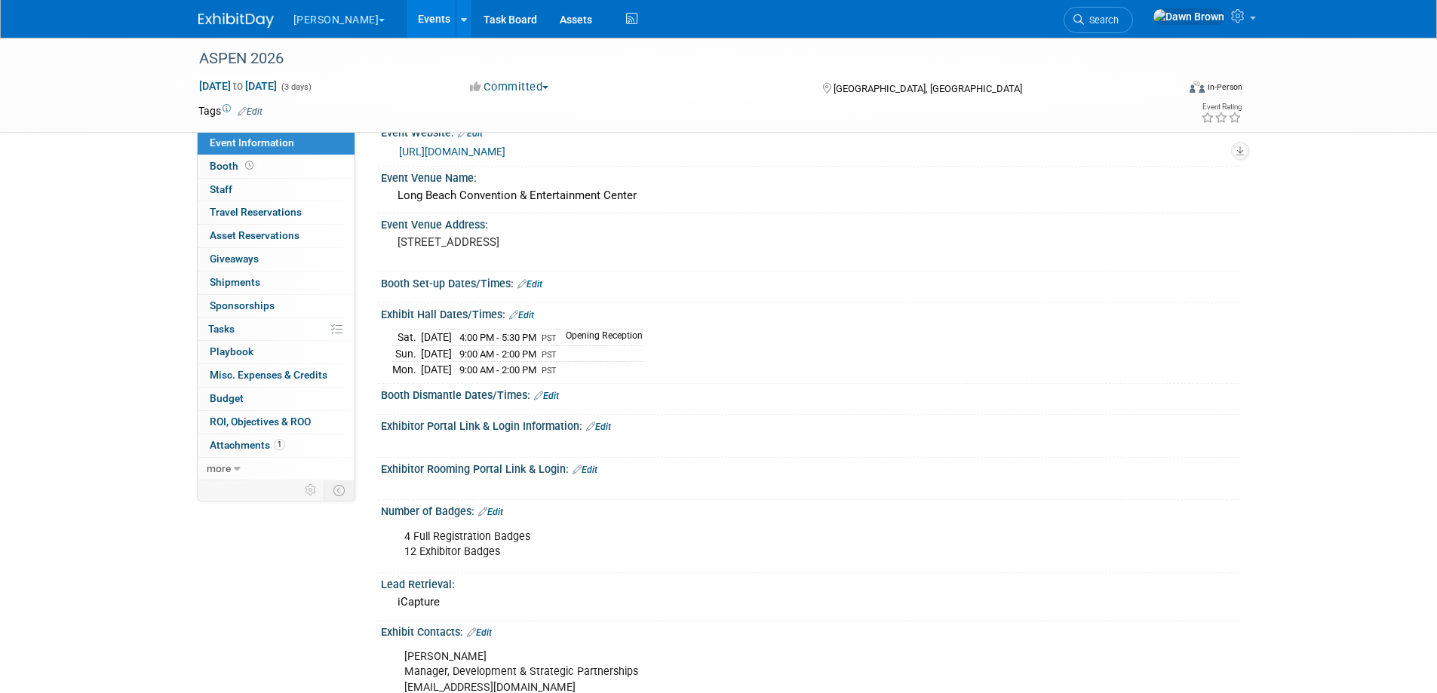
scroll to position [19, 0]
